Goal: Check status: Check status

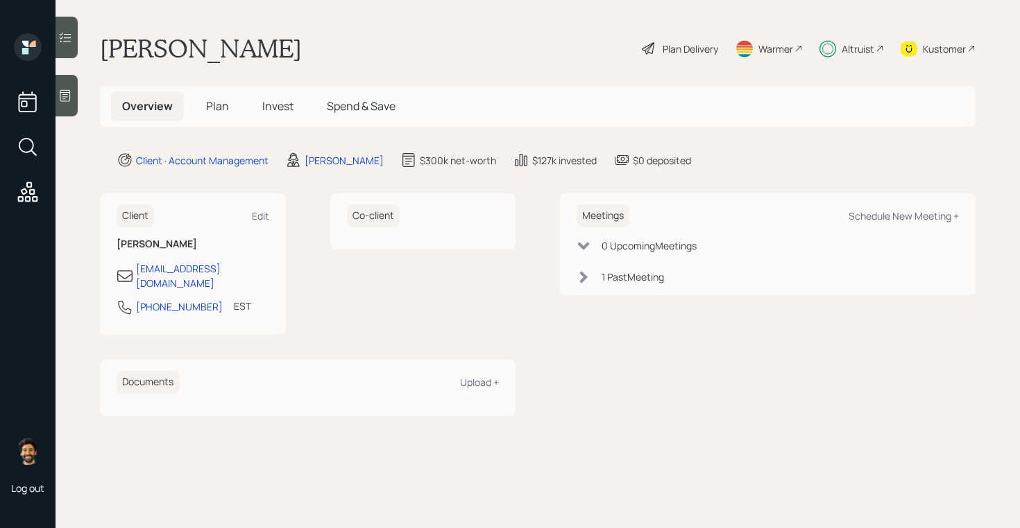
click at [288, 109] on span "Invest" at bounding box center [277, 105] width 31 height 15
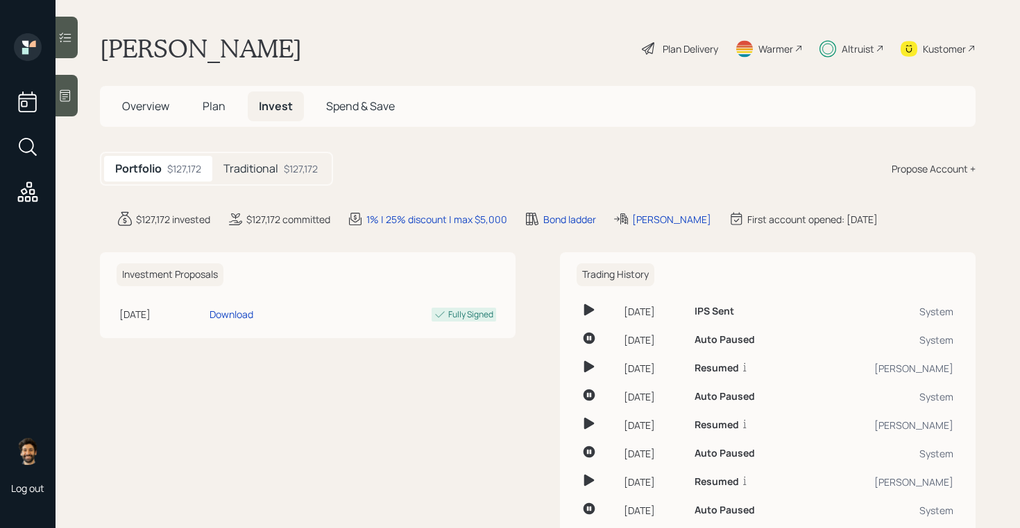
click at [267, 155] on div "Portfolio $127,172 Traditional $127,172" at bounding box center [216, 169] width 233 height 34
click at [275, 173] on h5 "Traditional" at bounding box center [250, 168] width 55 height 13
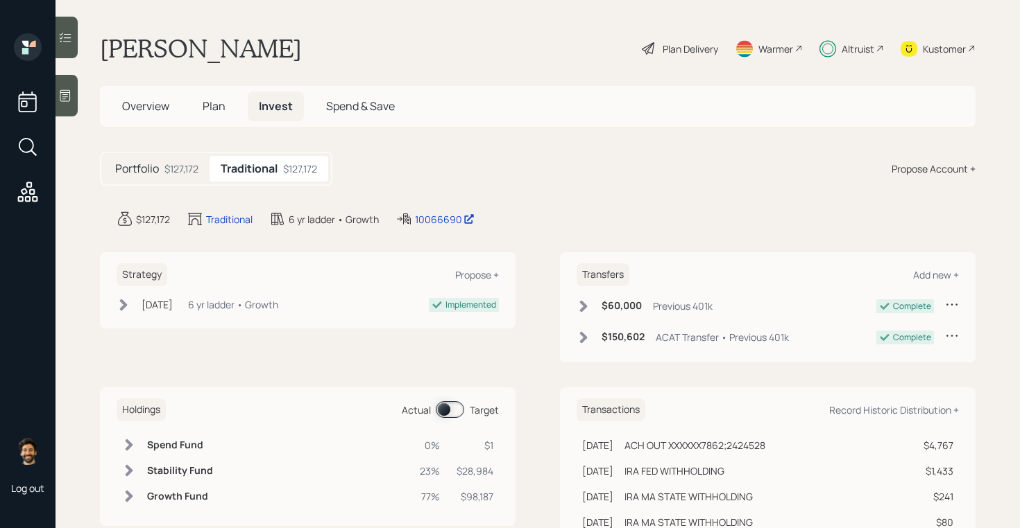
click at [444, 411] on span at bounding box center [450, 410] width 28 height 17
click at [859, 50] on div "Altruist" at bounding box center [857, 49] width 33 height 15
